Goal: Task Accomplishment & Management: Use online tool/utility

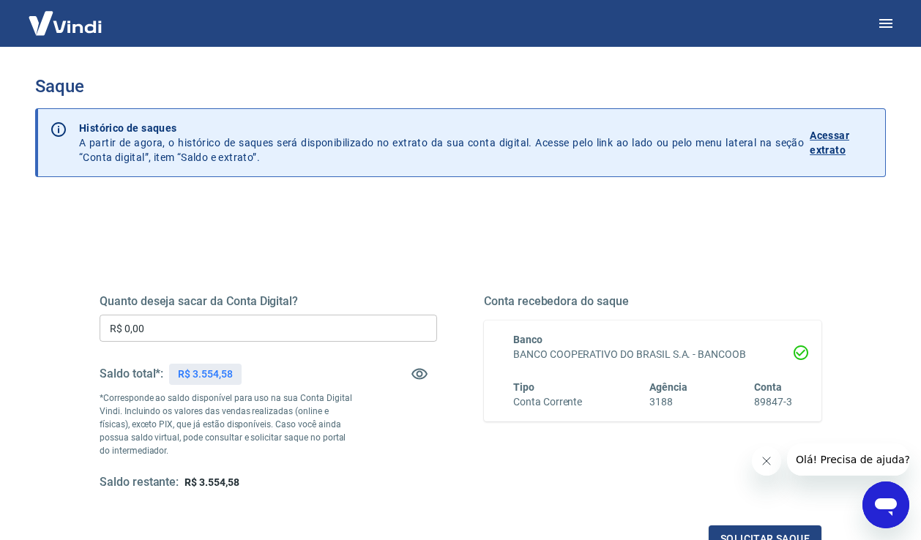
click at [202, 332] on input "R$ 0,00" at bounding box center [268, 328] width 337 height 27
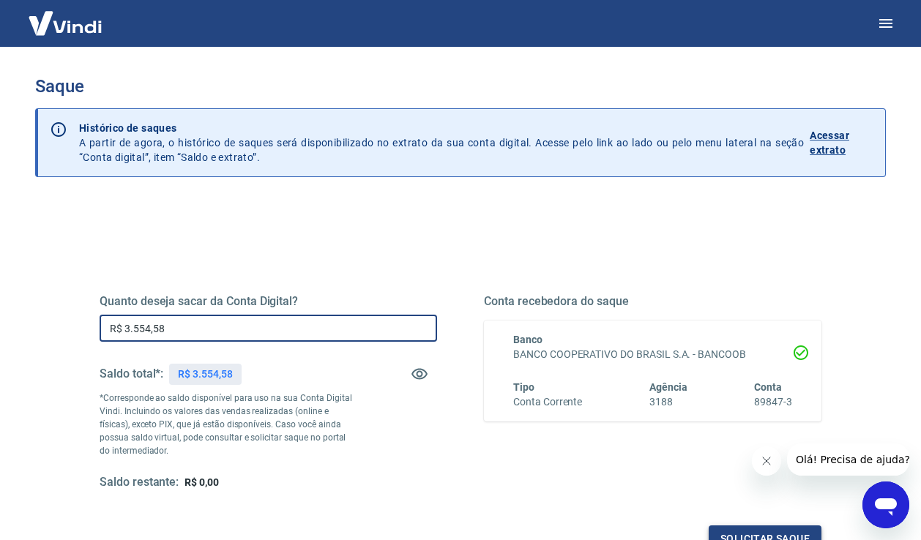
type input "R$ 3.554,58"
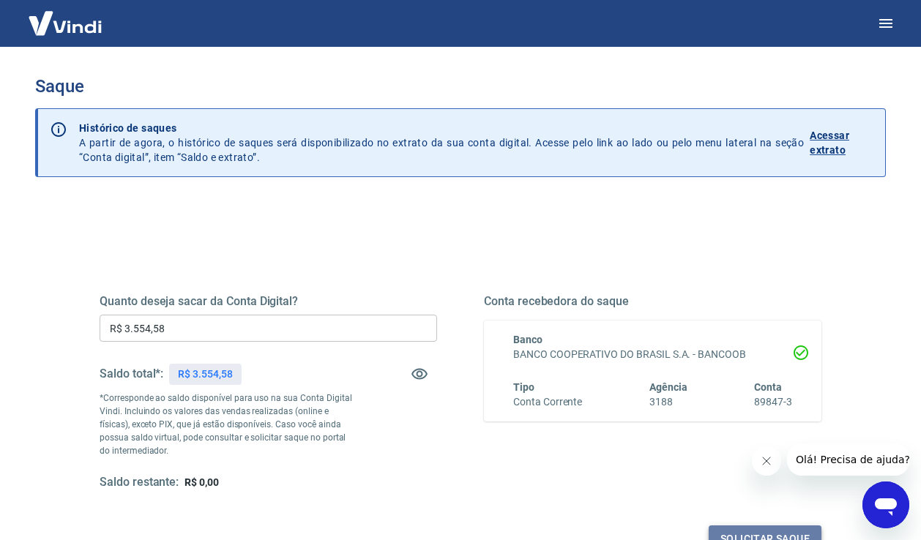
click at [778, 530] on button "Solicitar saque" at bounding box center [765, 539] width 113 height 27
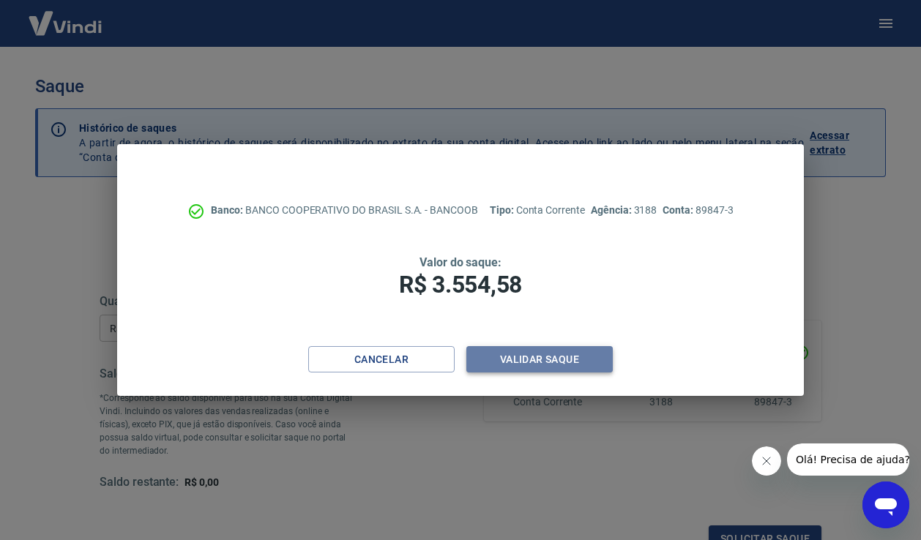
click at [534, 357] on button "Validar saque" at bounding box center [539, 359] width 146 height 27
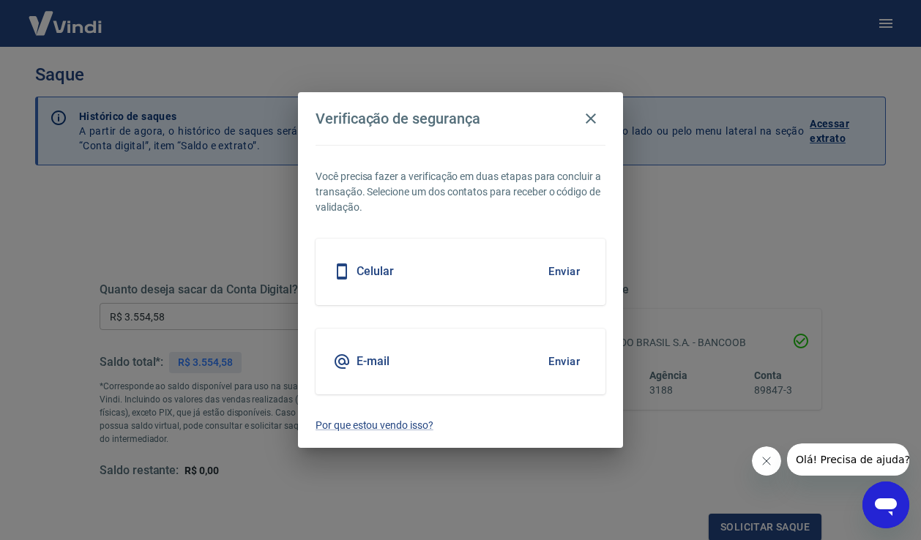
click at [573, 274] on button "Enviar" at bounding box center [564, 271] width 48 height 31
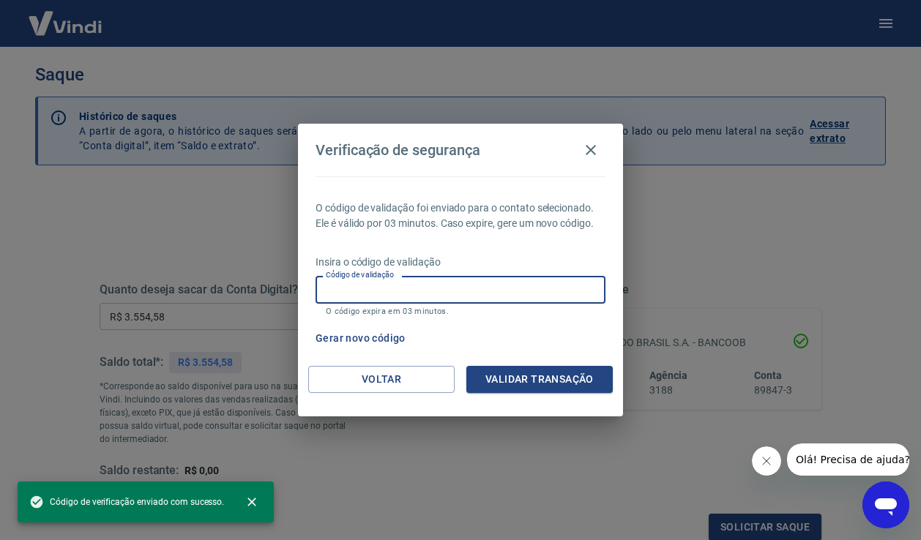
click at [526, 286] on input "Código de validação" at bounding box center [461, 289] width 290 height 27
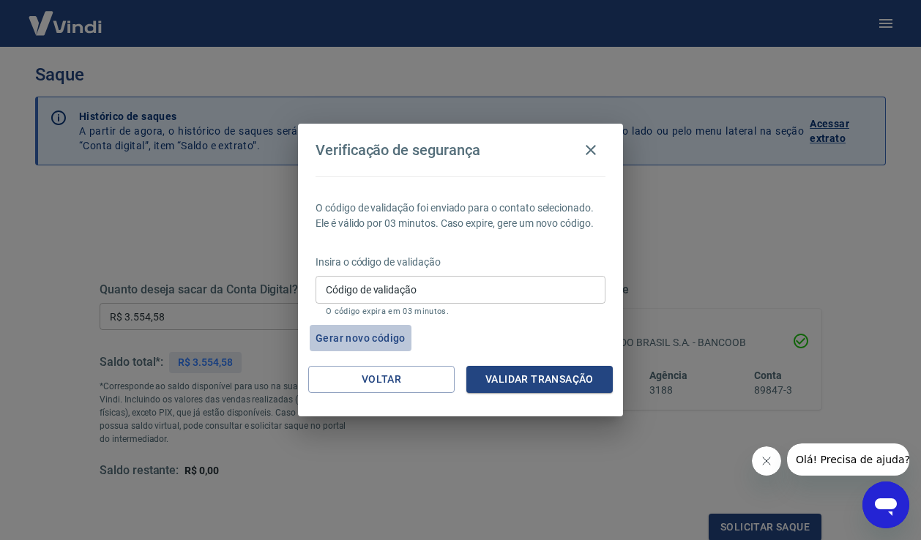
click at [354, 339] on button "Gerar novo código" at bounding box center [361, 338] width 102 height 27
